Goal: Task Accomplishment & Management: Manage account settings

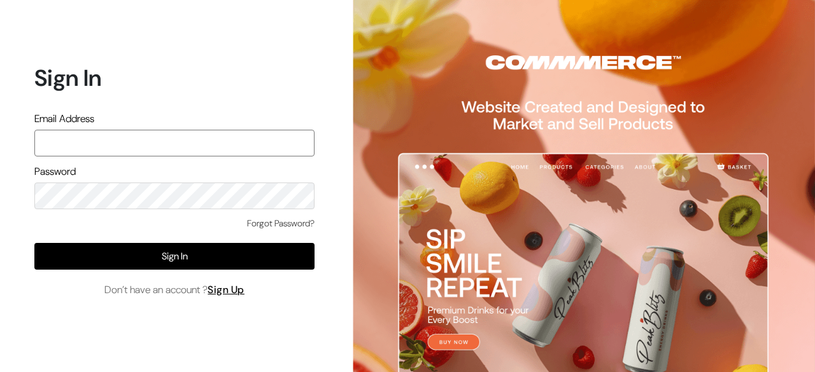
paste input "mayank@commmerce.com"
type input "mayank@commmerce.com"
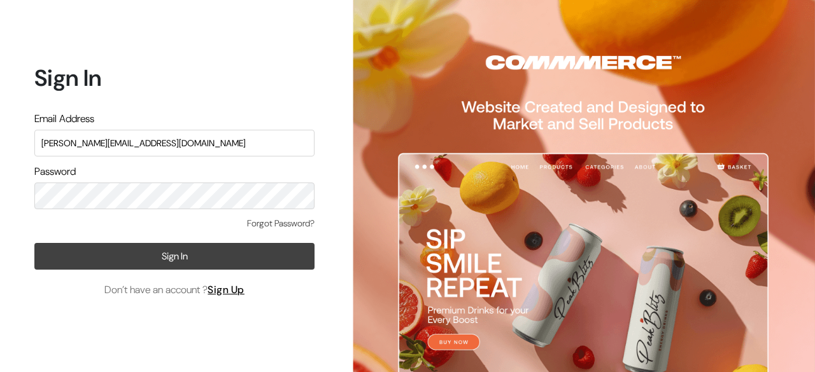
click at [167, 256] on button "Sign In" at bounding box center [174, 256] width 280 height 27
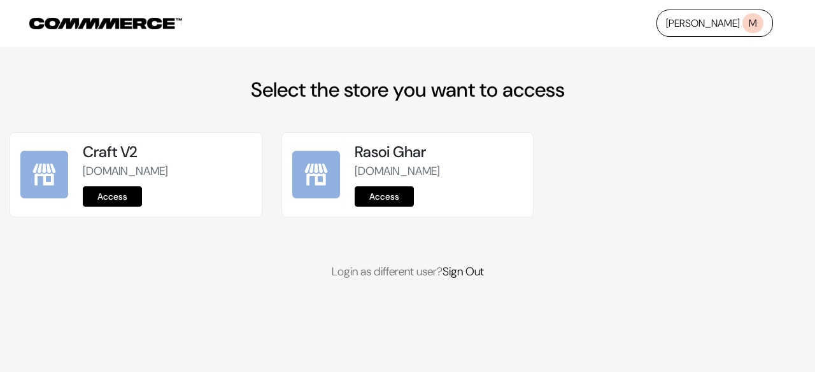
click at [379, 194] on link "Access" at bounding box center [383, 196] width 59 height 20
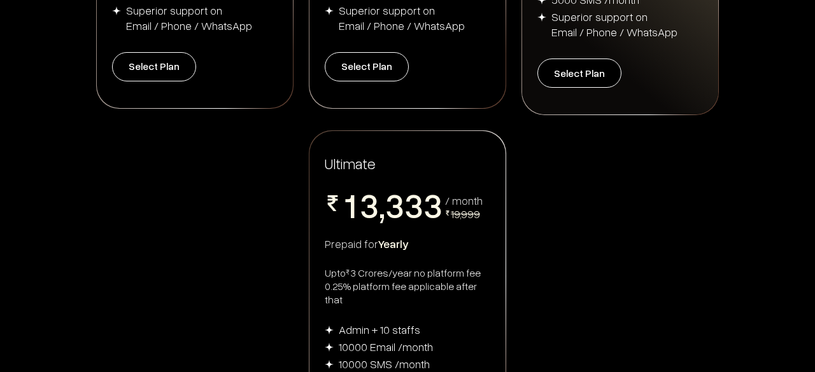
scroll to position [510, 0]
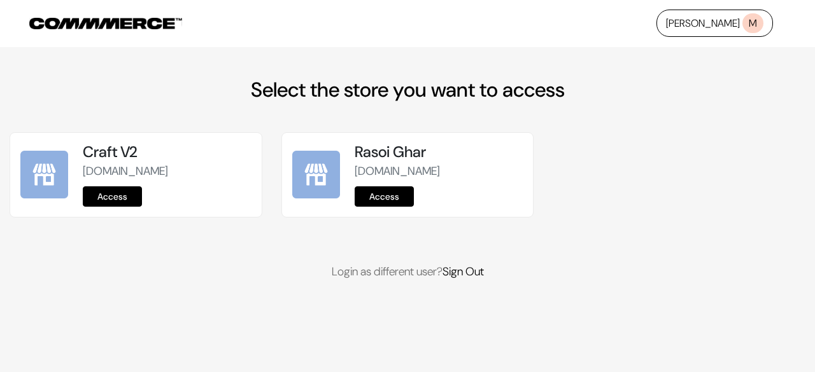
click at [130, 190] on link "Access" at bounding box center [112, 196] width 59 height 20
click at [387, 197] on link "Access" at bounding box center [383, 196] width 59 height 20
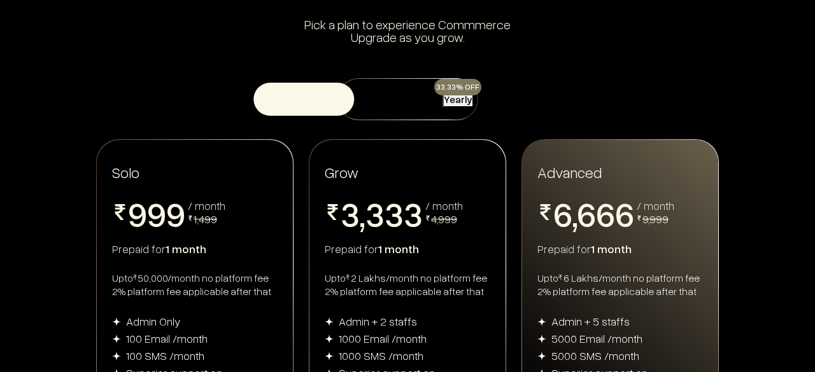
scroll to position [92, 0]
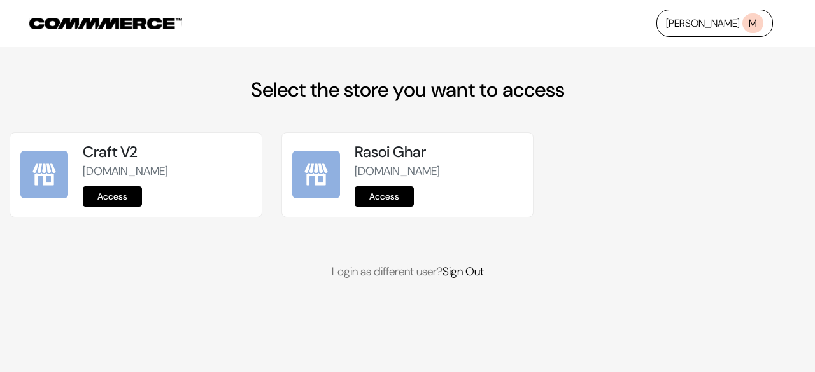
click at [121, 190] on link "Access" at bounding box center [112, 196] width 59 height 20
